Goal: Task Accomplishment & Management: Manage account settings

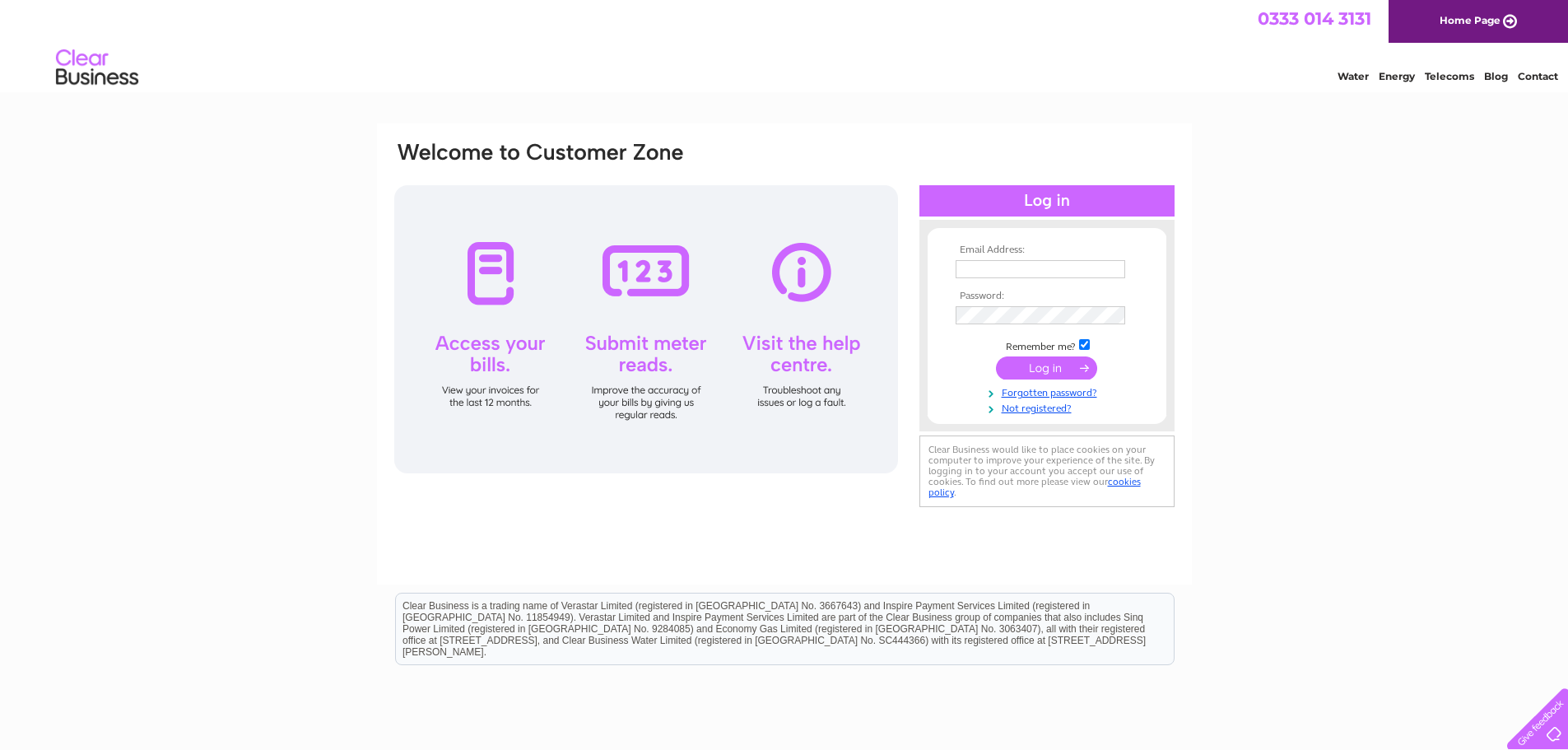
click at [970, 264] on input "text" at bounding box center [1041, 269] width 170 height 18
type input "info@thedentureclinic.uk"
click at [1025, 326] on td at bounding box center [1047, 317] width 191 height 26
click at [996, 358] on input "submit" at bounding box center [1046, 369] width 101 height 23
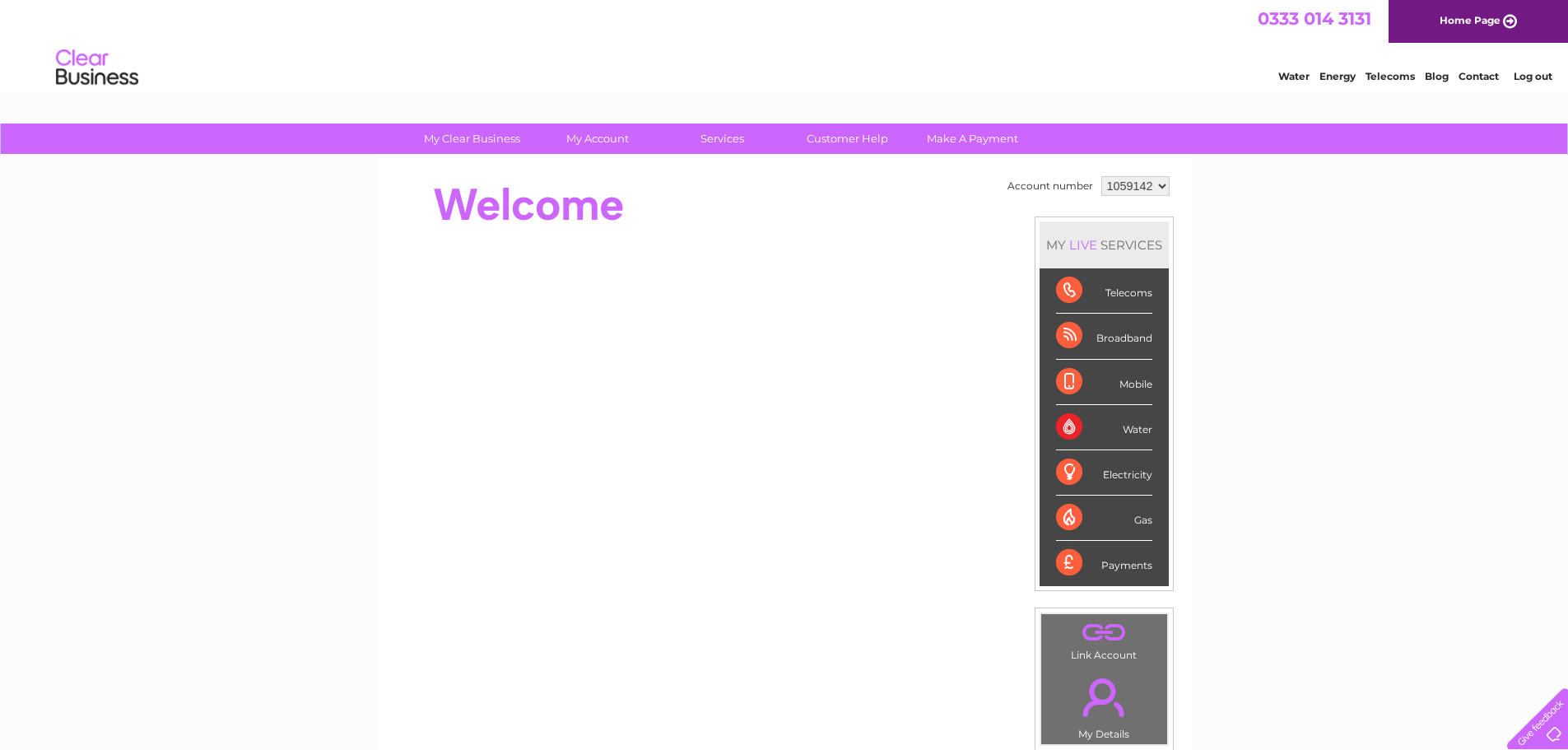
click at [1123, 186] on select "1059142" at bounding box center [1135, 186] width 68 height 20
click at [1101, 176] on select "1059142" at bounding box center [1135, 186] width 68 height 20
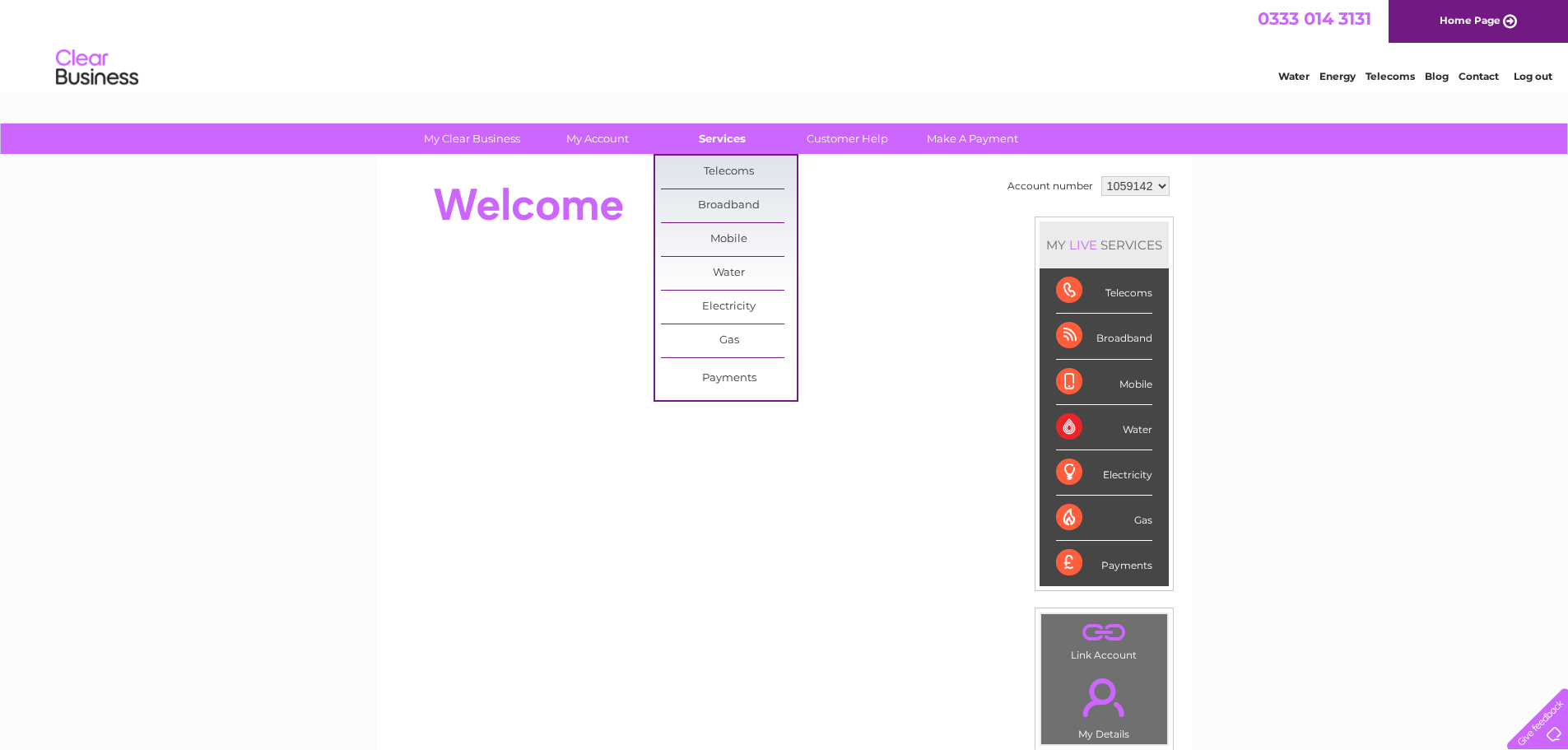
click at [754, 144] on link "Services" at bounding box center [722, 139] width 136 height 30
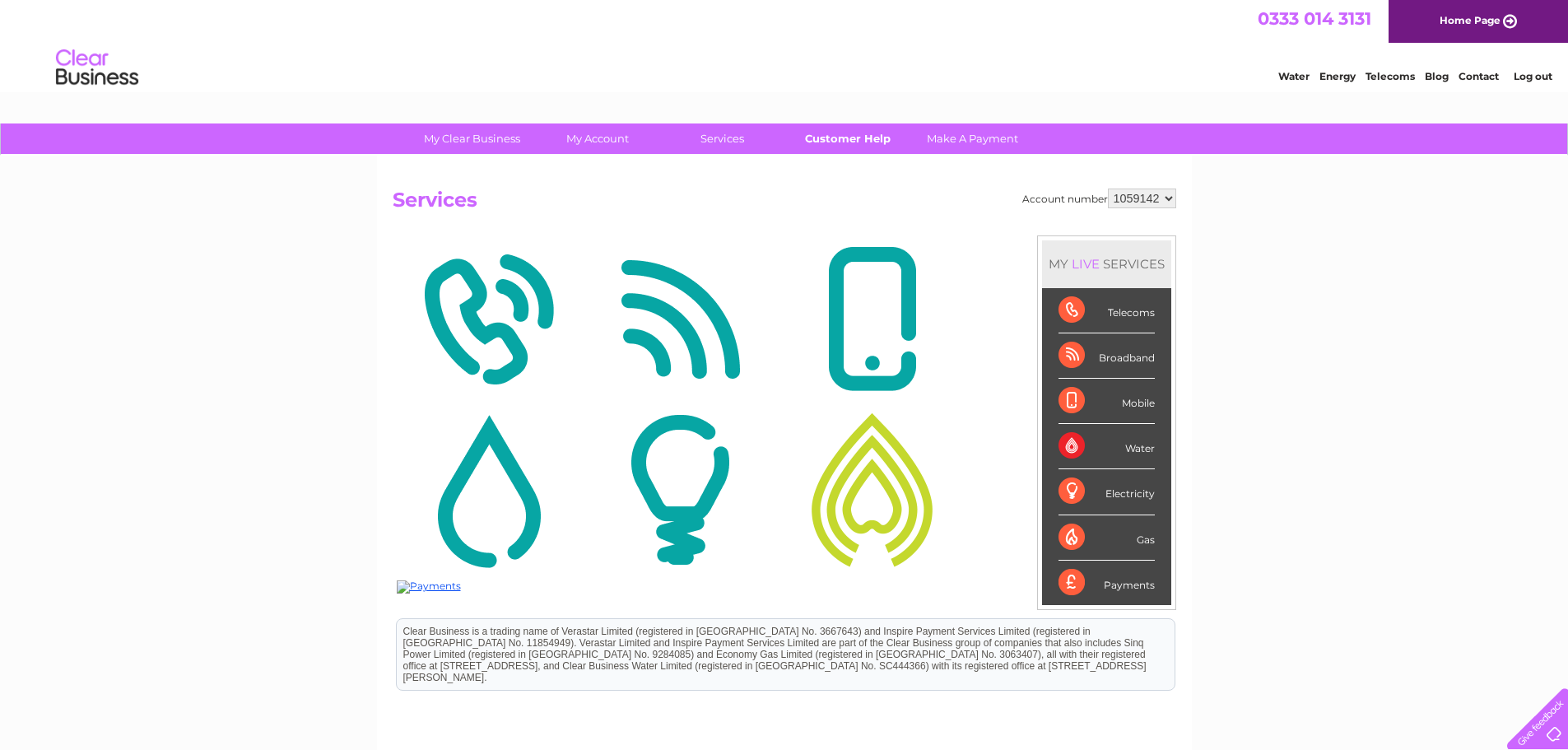
click at [878, 137] on link "Customer Help" at bounding box center [847, 139] width 136 height 30
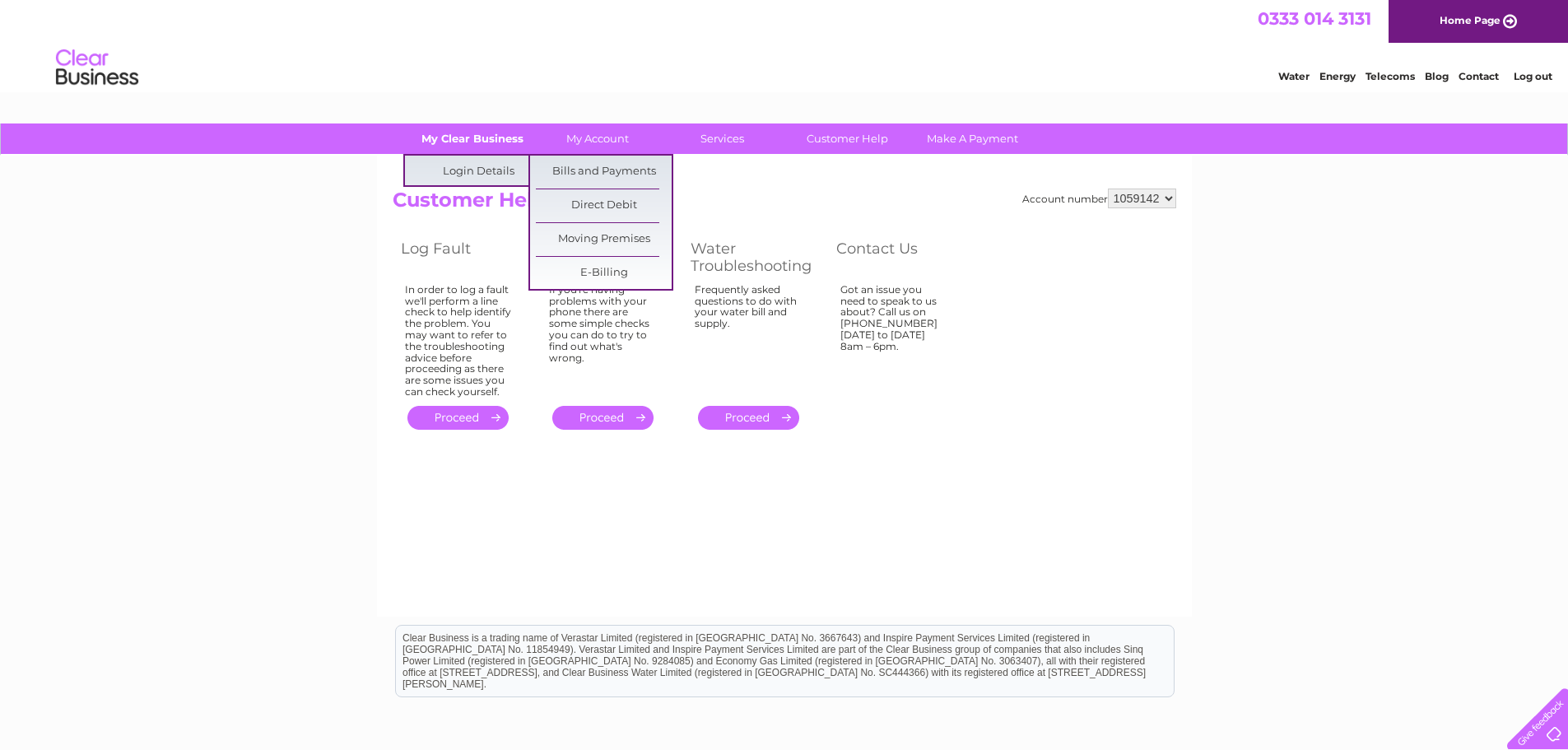
click at [459, 129] on link "My Clear Business" at bounding box center [472, 139] width 136 height 30
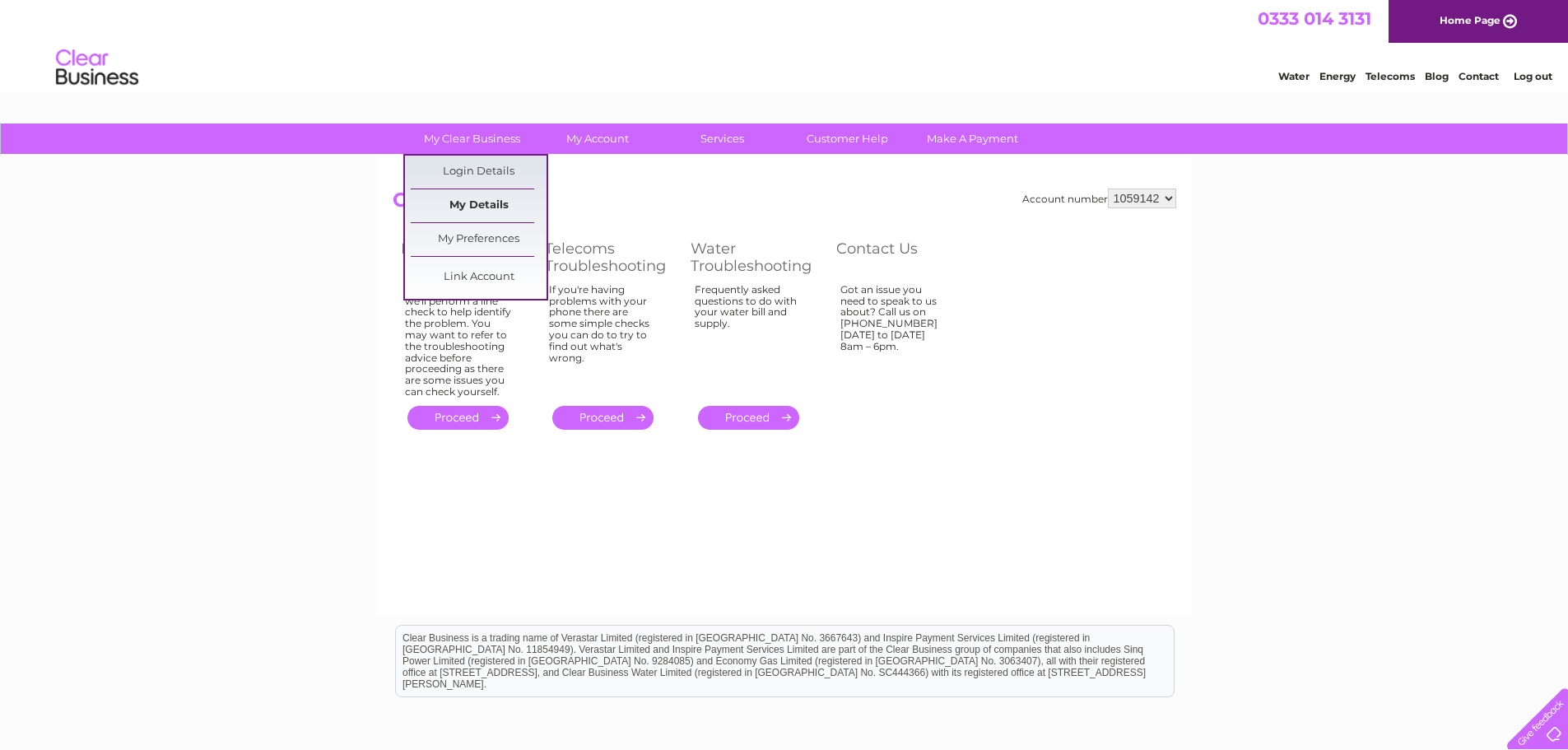
click at [484, 208] on link "My Details" at bounding box center [478, 206] width 136 height 33
